Goal: Task Accomplishment & Management: Use online tool/utility

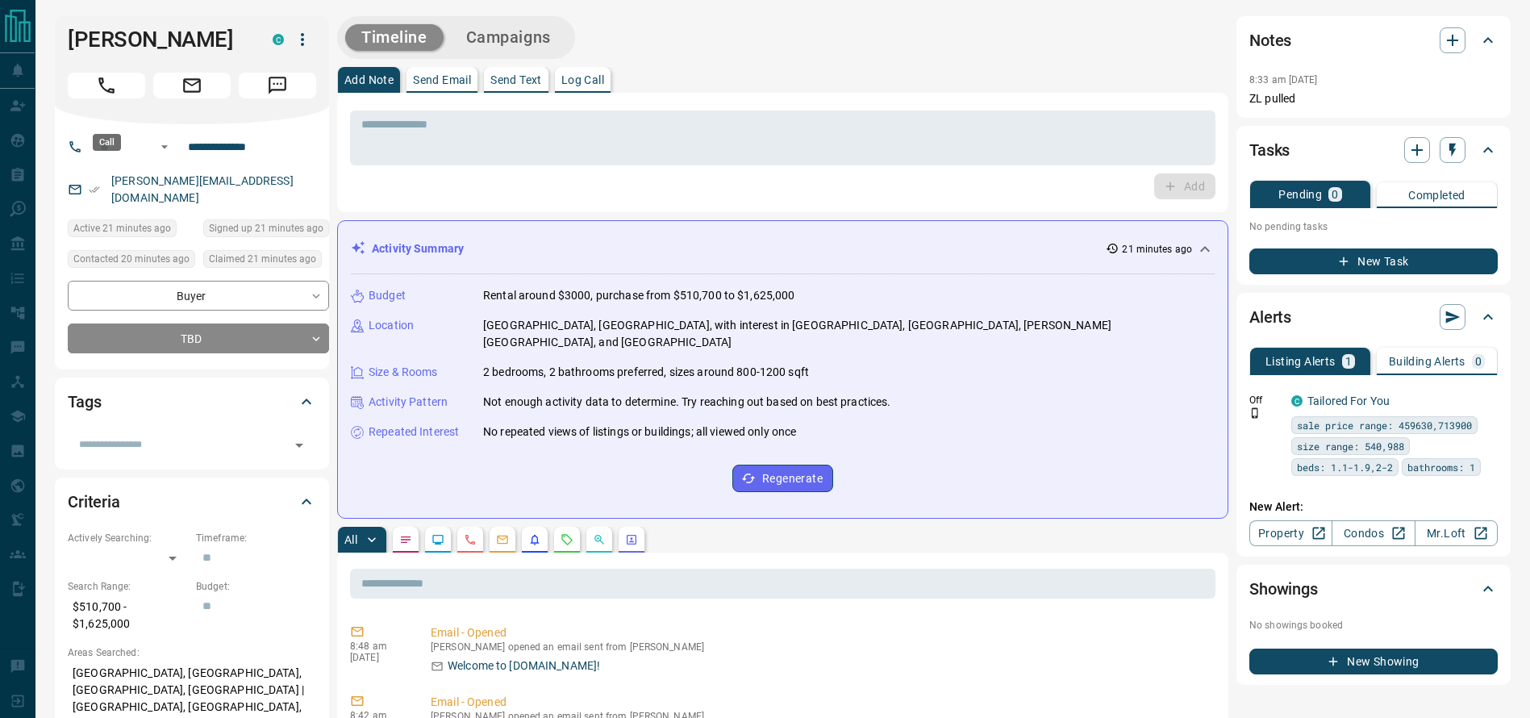
click at [116, 97] on button "Call" at bounding box center [106, 86] width 77 height 26
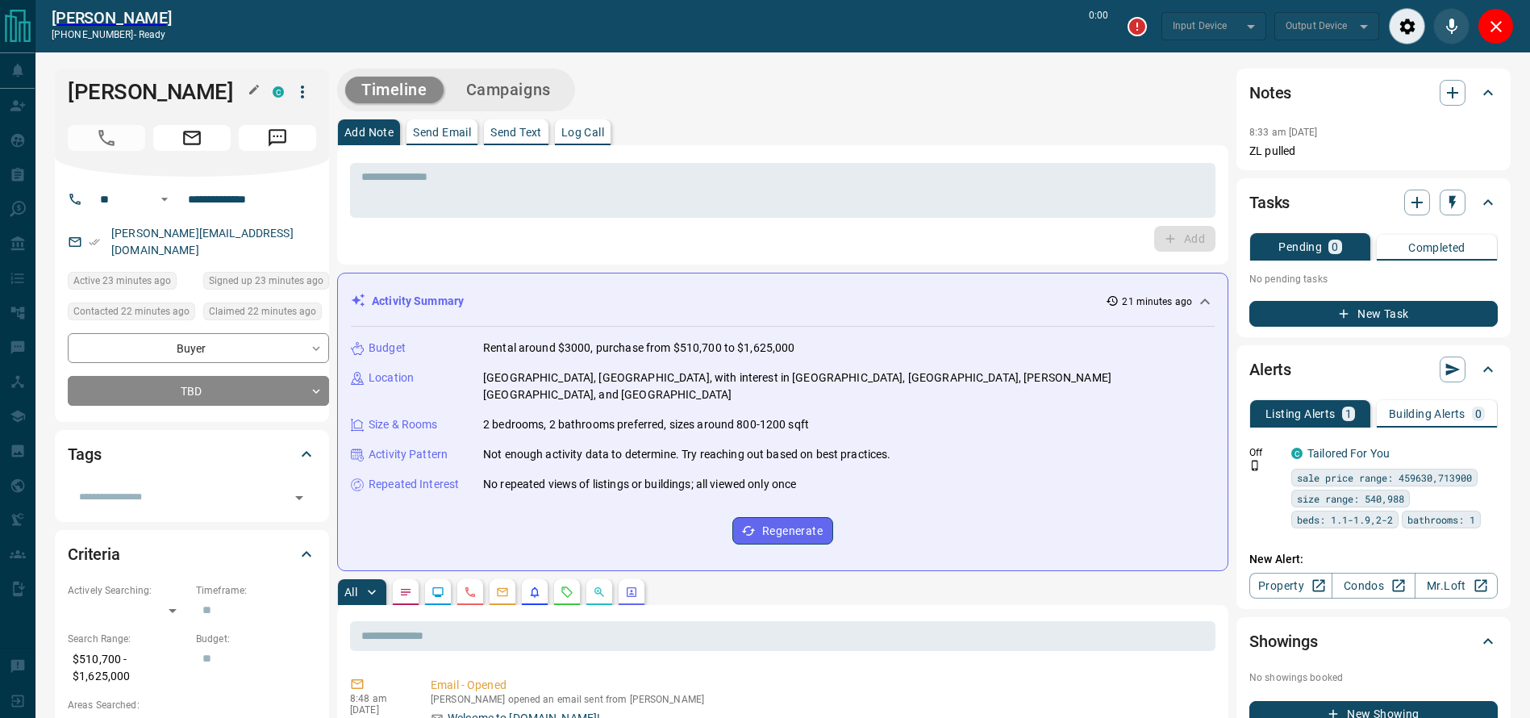
type input "*******"
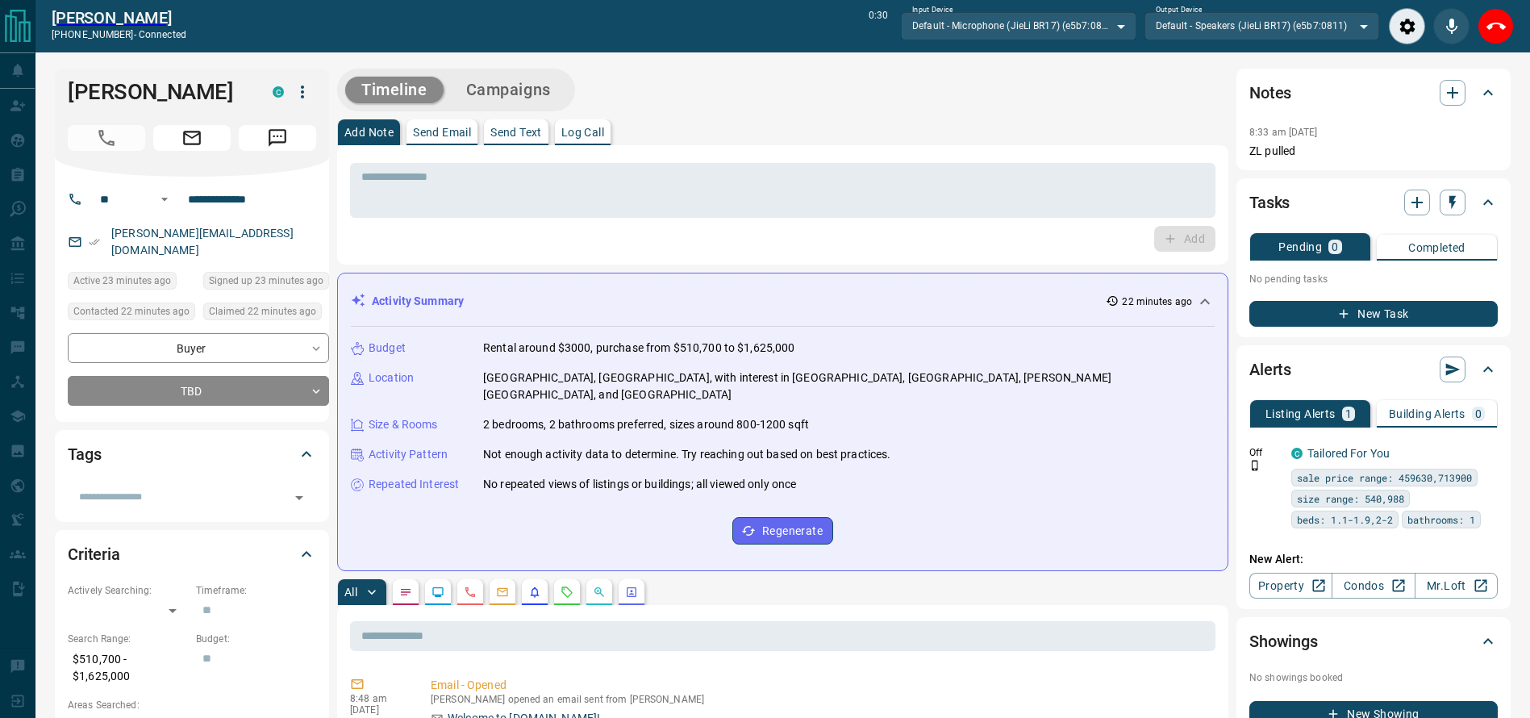
click at [1506, 29] on button "End Call" at bounding box center [1495, 26] width 36 height 36
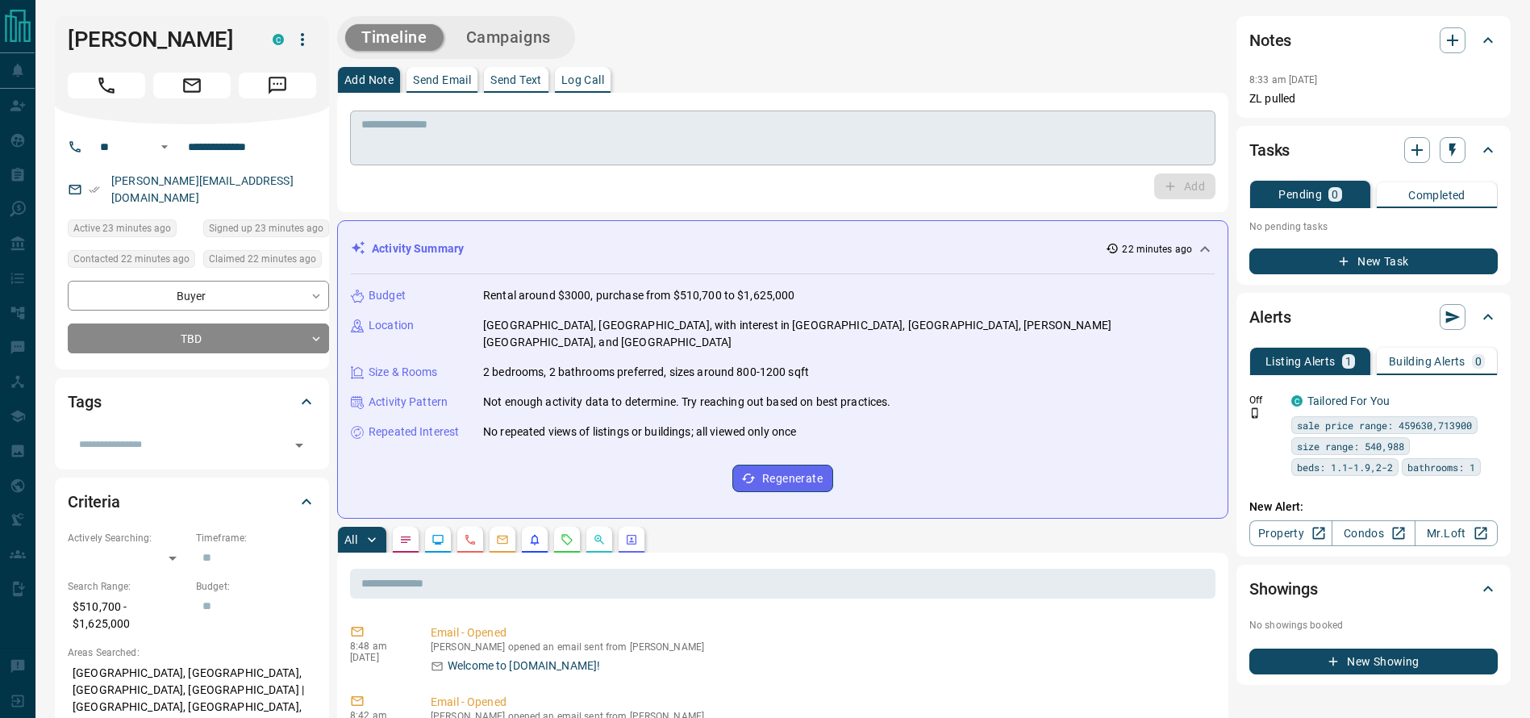
click at [838, 140] on textarea at bounding box center [782, 138] width 843 height 41
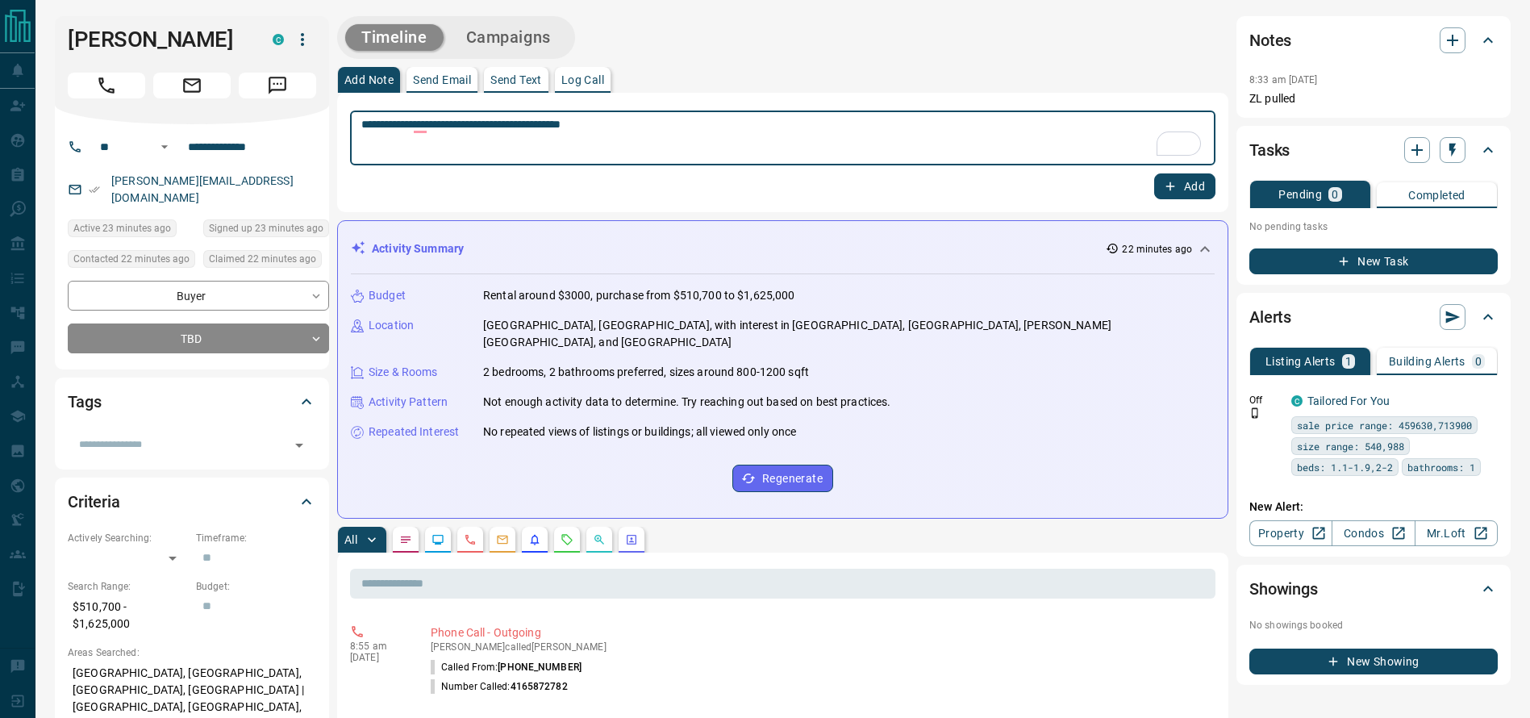
type textarea "**********"
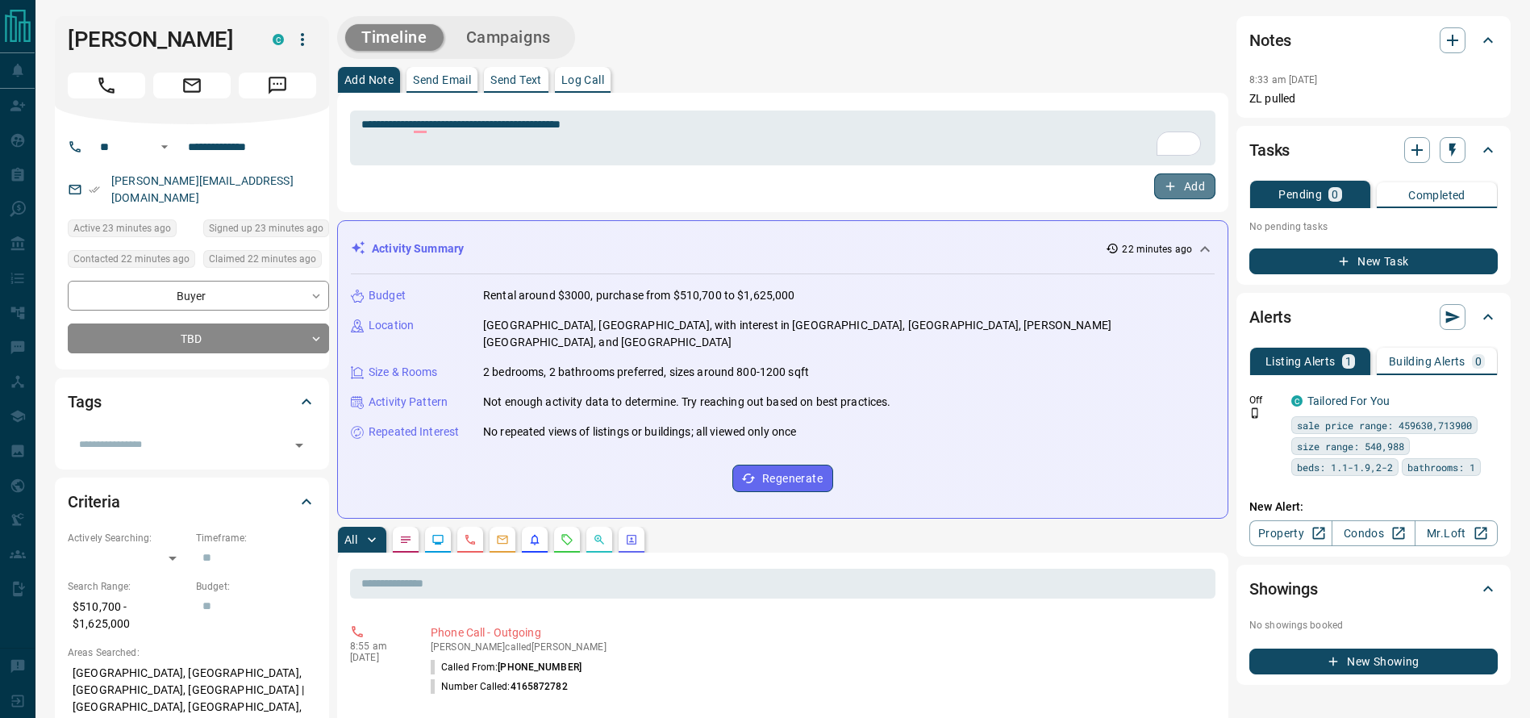
drag, startPoint x: 1166, startPoint y: 177, endPoint x: 903, endPoint y: 166, distance: 263.1
click at [1167, 177] on button "Add" at bounding box center [1184, 186] width 61 height 26
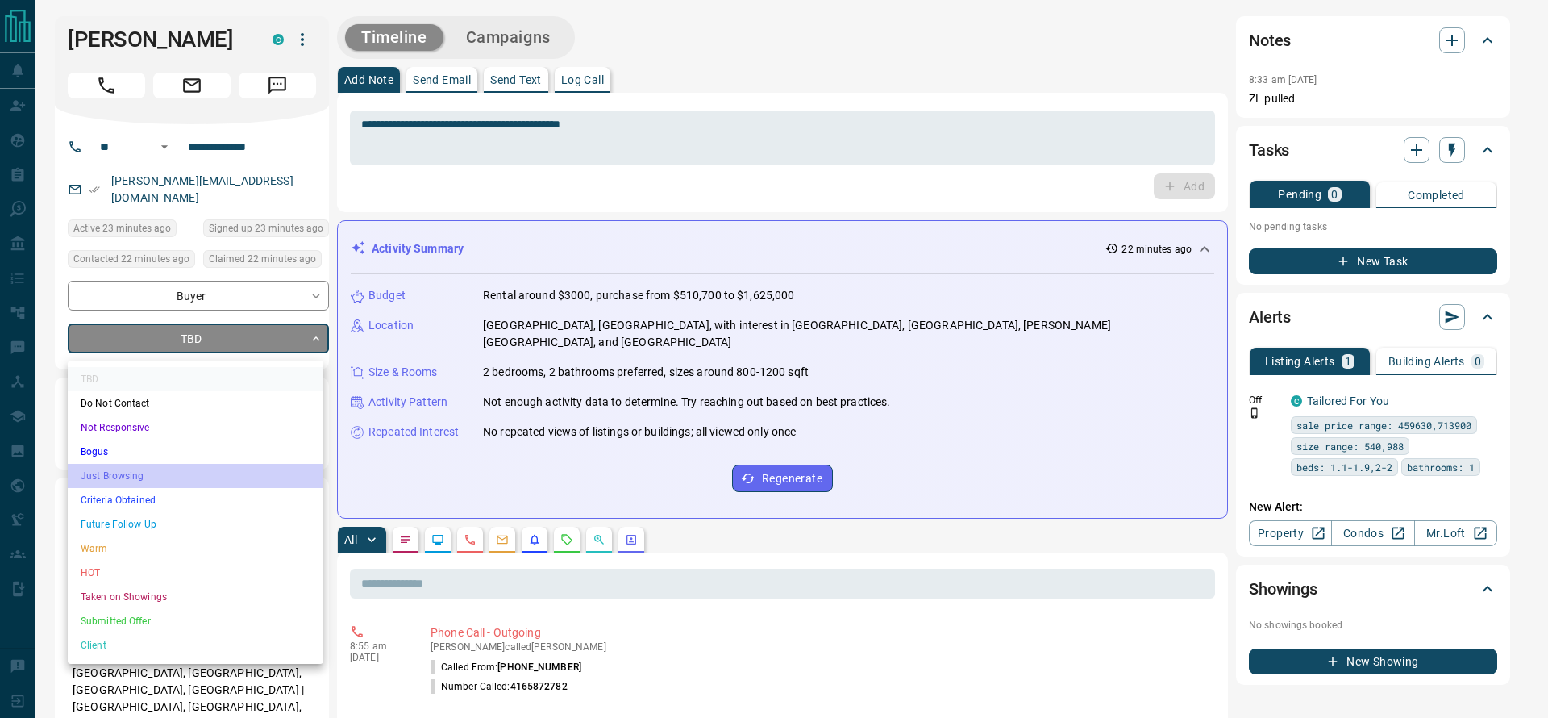
click at [221, 478] on li "Just Browsing" at bounding box center [196, 476] width 256 height 24
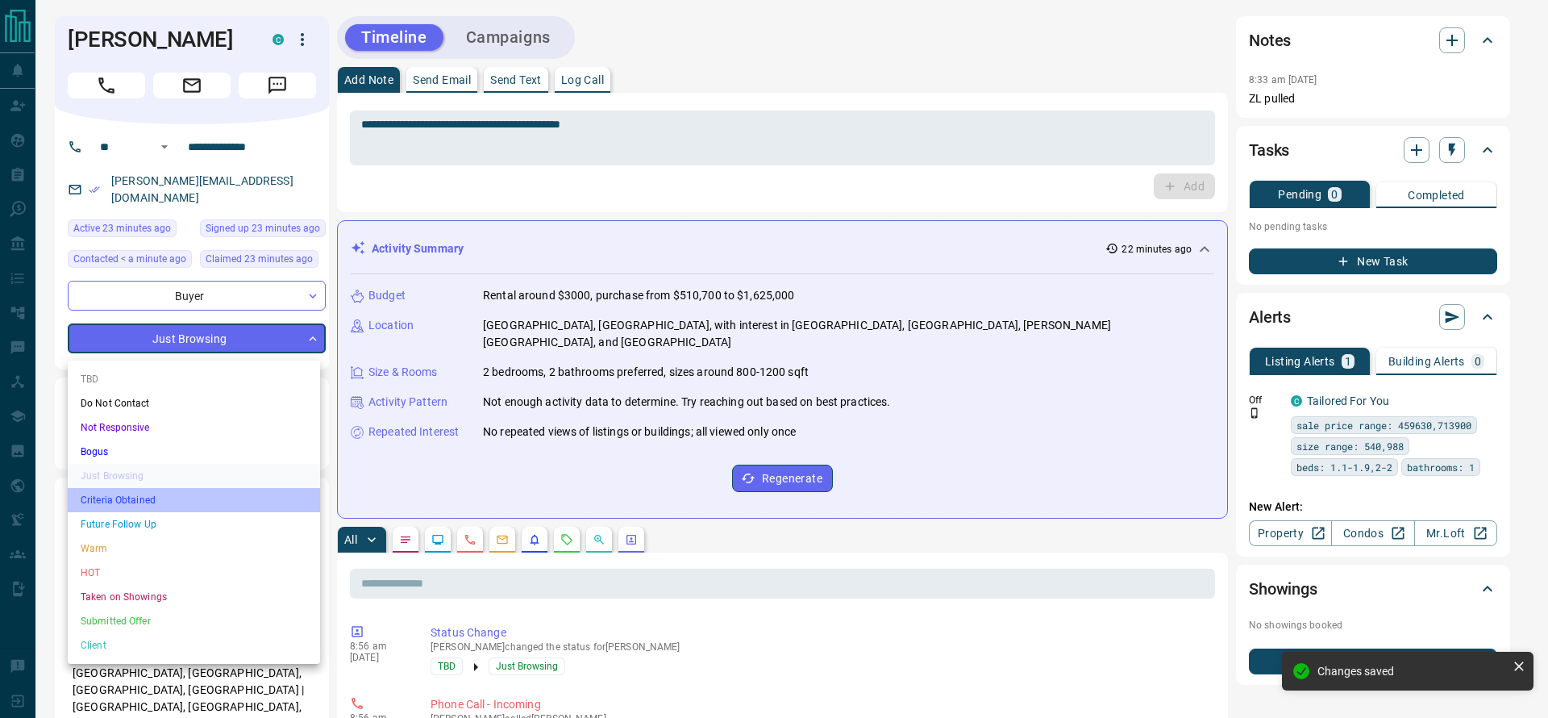
click at [222, 498] on li "Criteria Obtained" at bounding box center [194, 500] width 252 height 24
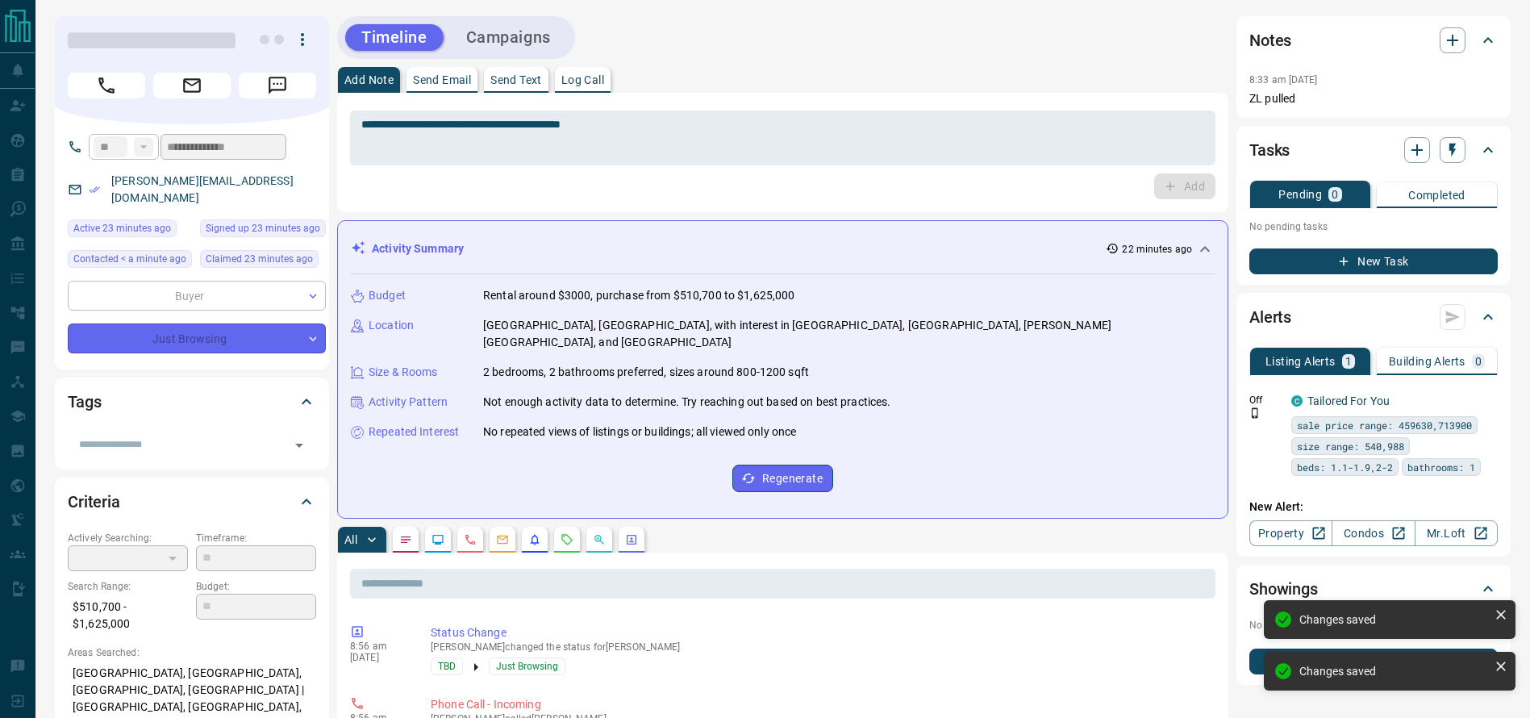
type input "*"
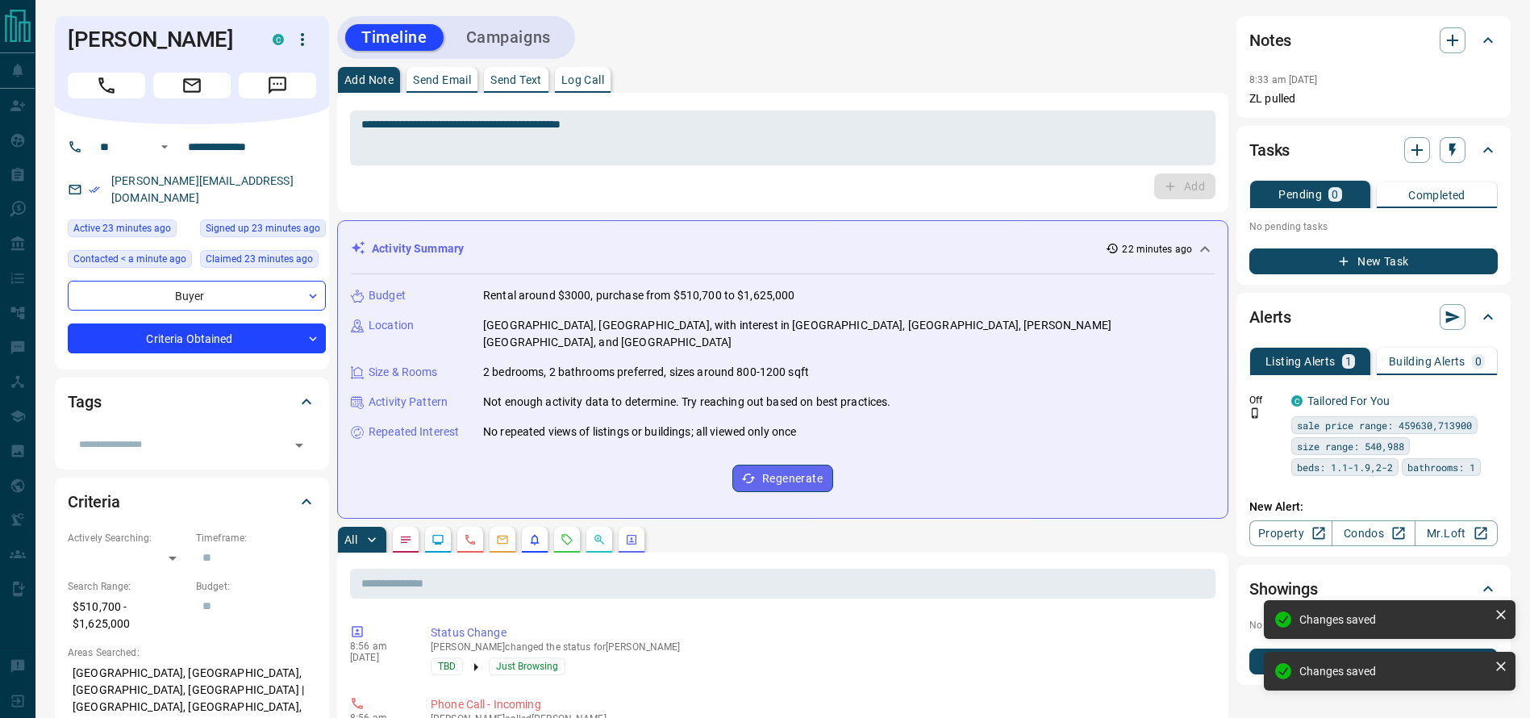
click at [531, 40] on button "Campaigns" at bounding box center [508, 37] width 117 height 27
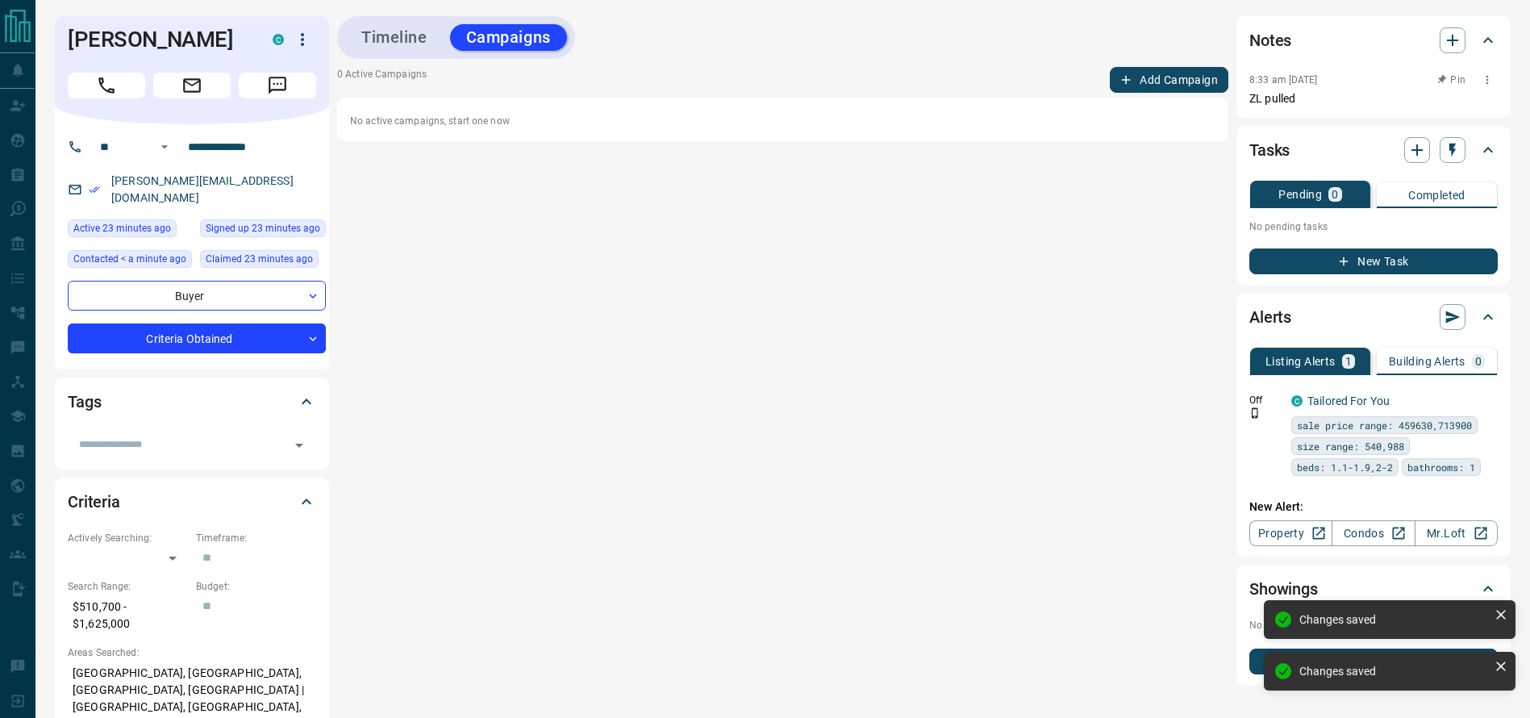
click at [1169, 69] on button "Add Campaign" at bounding box center [1169, 80] width 119 height 26
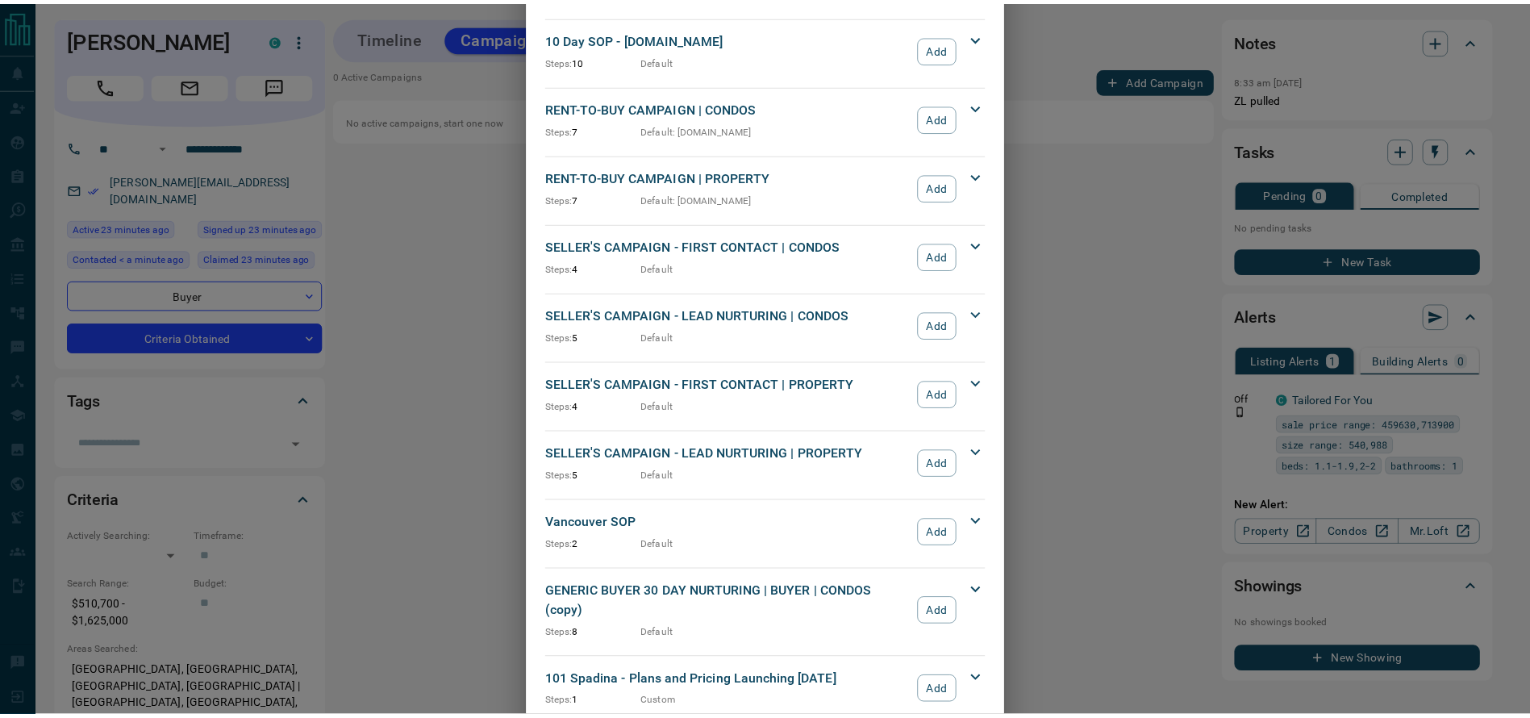
scroll to position [1367, 0]
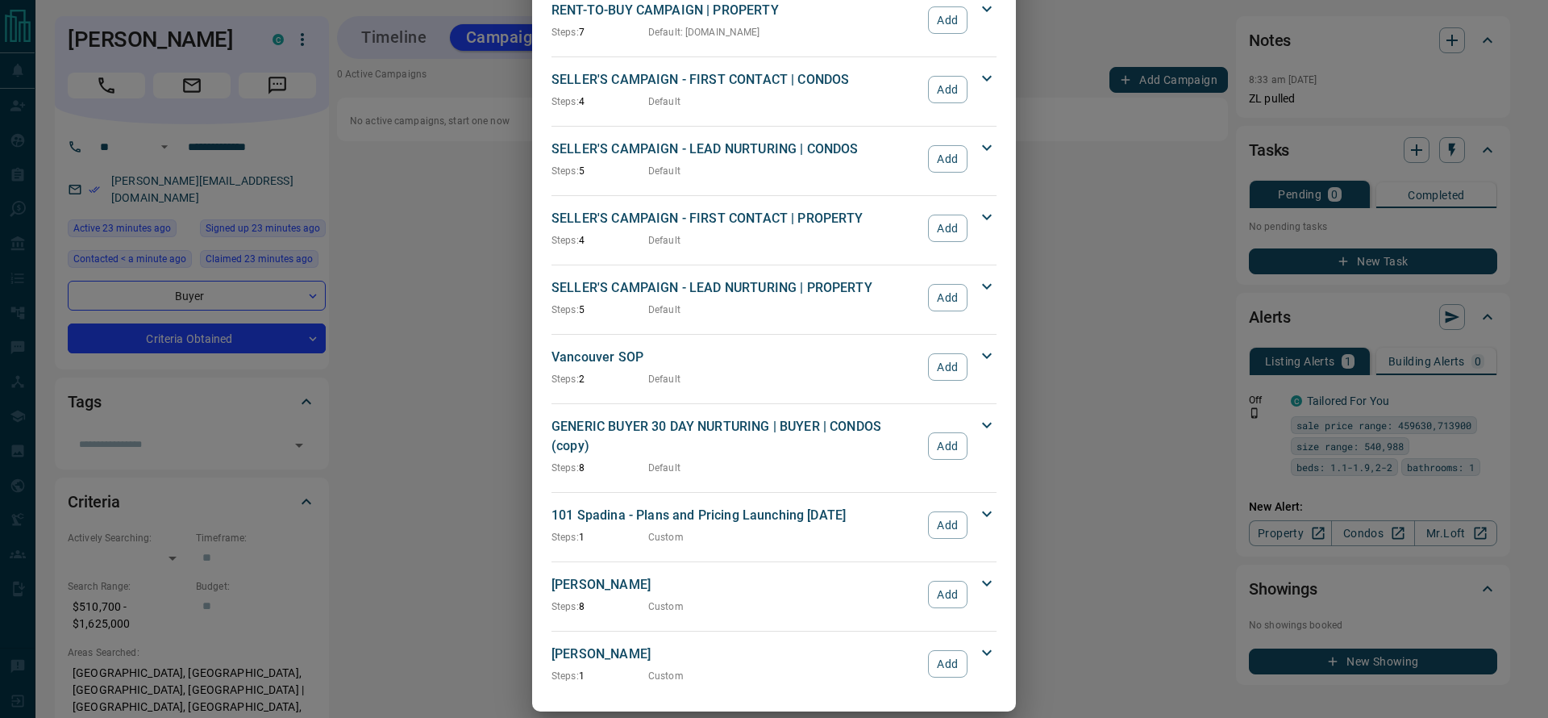
click at [969, 587] on div "[PERSON_NAME] Steps: 8 Custom Add" at bounding box center [774, 594] width 445 height 45
click at [953, 581] on button "Add" at bounding box center [948, 594] width 40 height 27
